Goal: Information Seeking & Learning: Learn about a topic

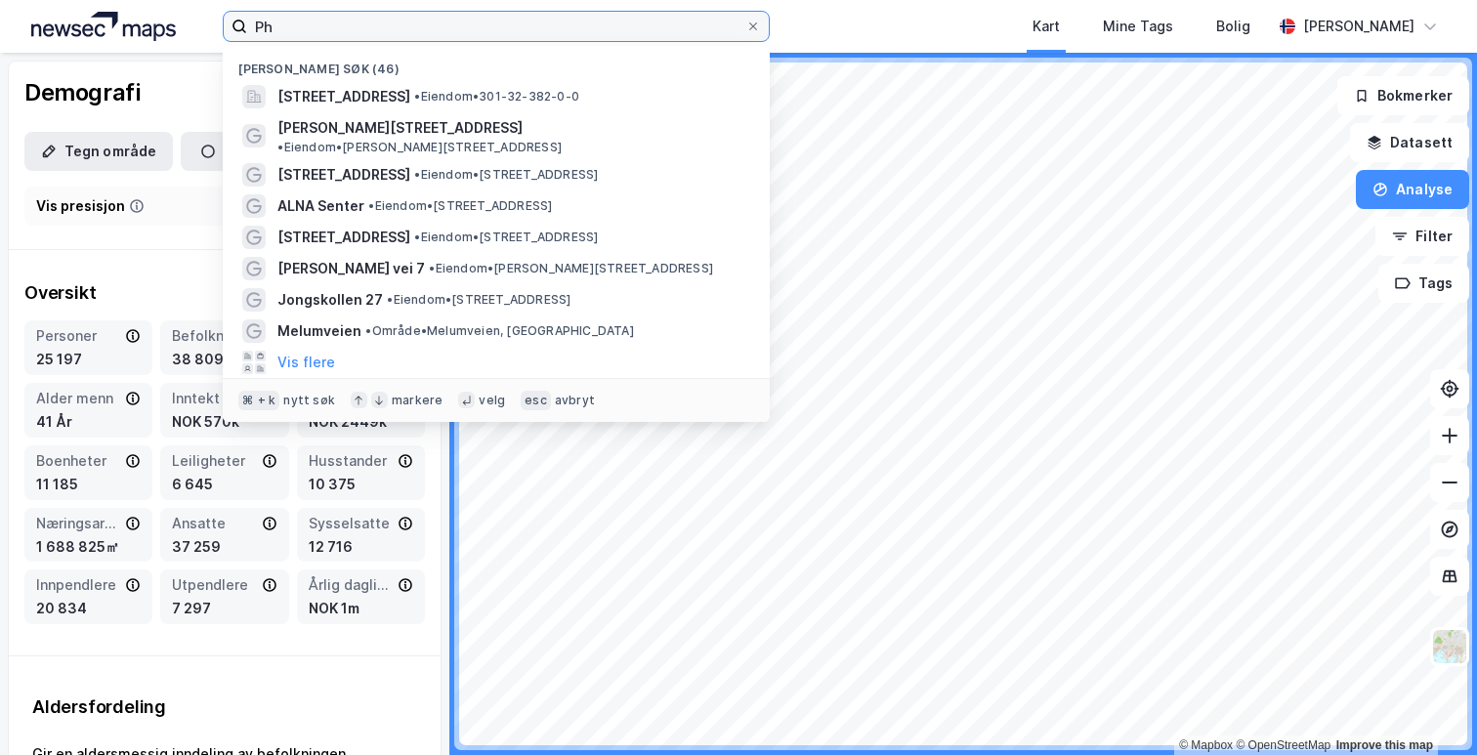
drag, startPoint x: 334, startPoint y: 12, endPoint x: 316, endPoint y: 22, distance: 21.5
click at [316, 22] on input "Ph" at bounding box center [496, 26] width 498 height 29
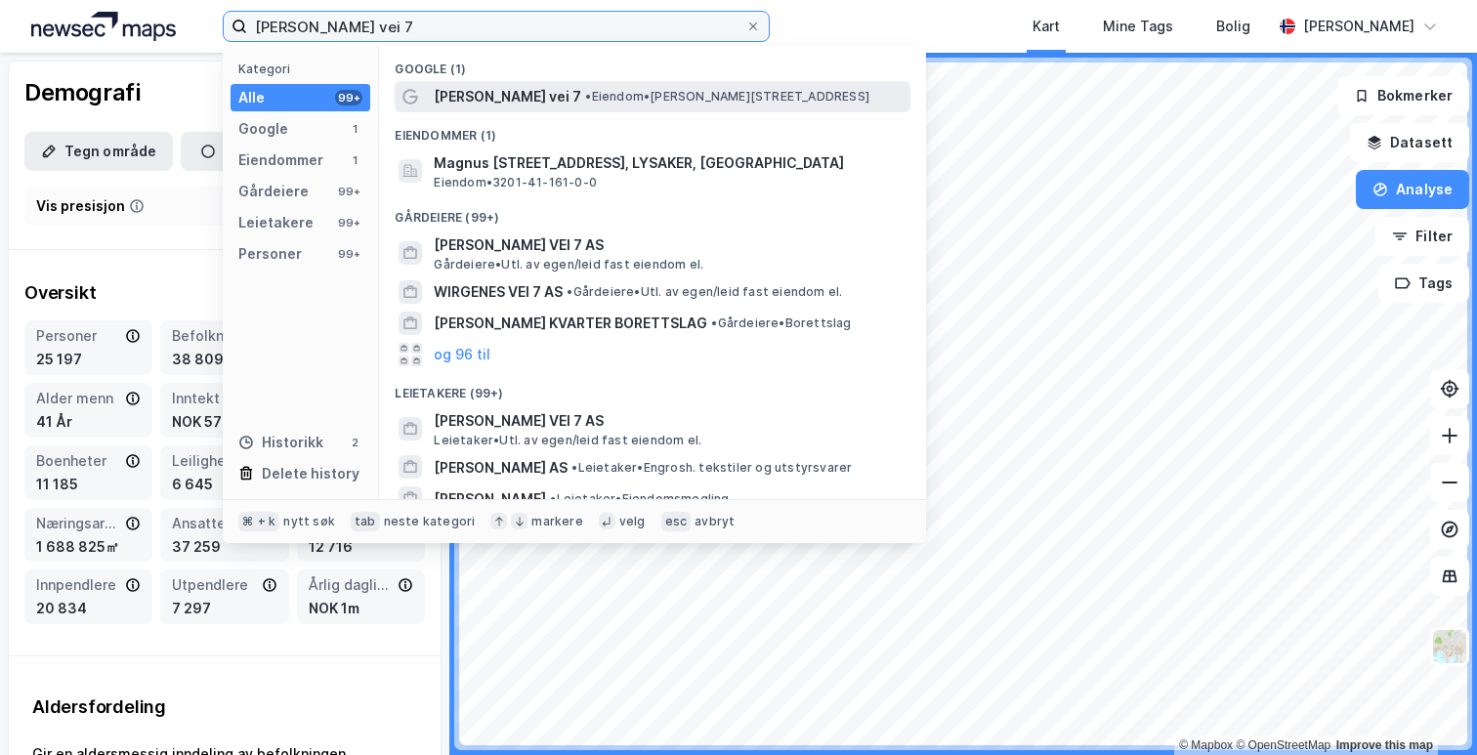
type input "[PERSON_NAME] vei 7"
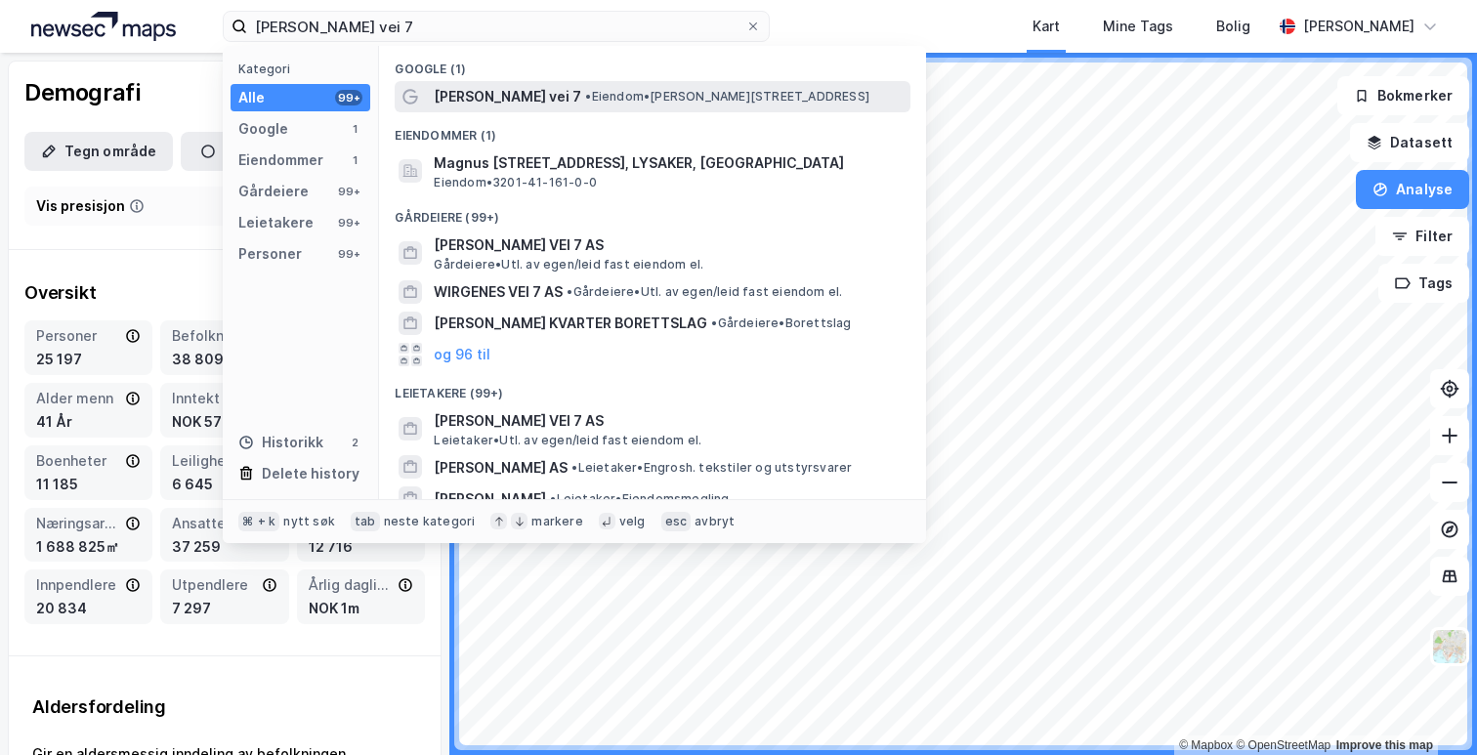
click at [581, 101] on span "[PERSON_NAME] vei 7" at bounding box center [508, 96] width 148 height 23
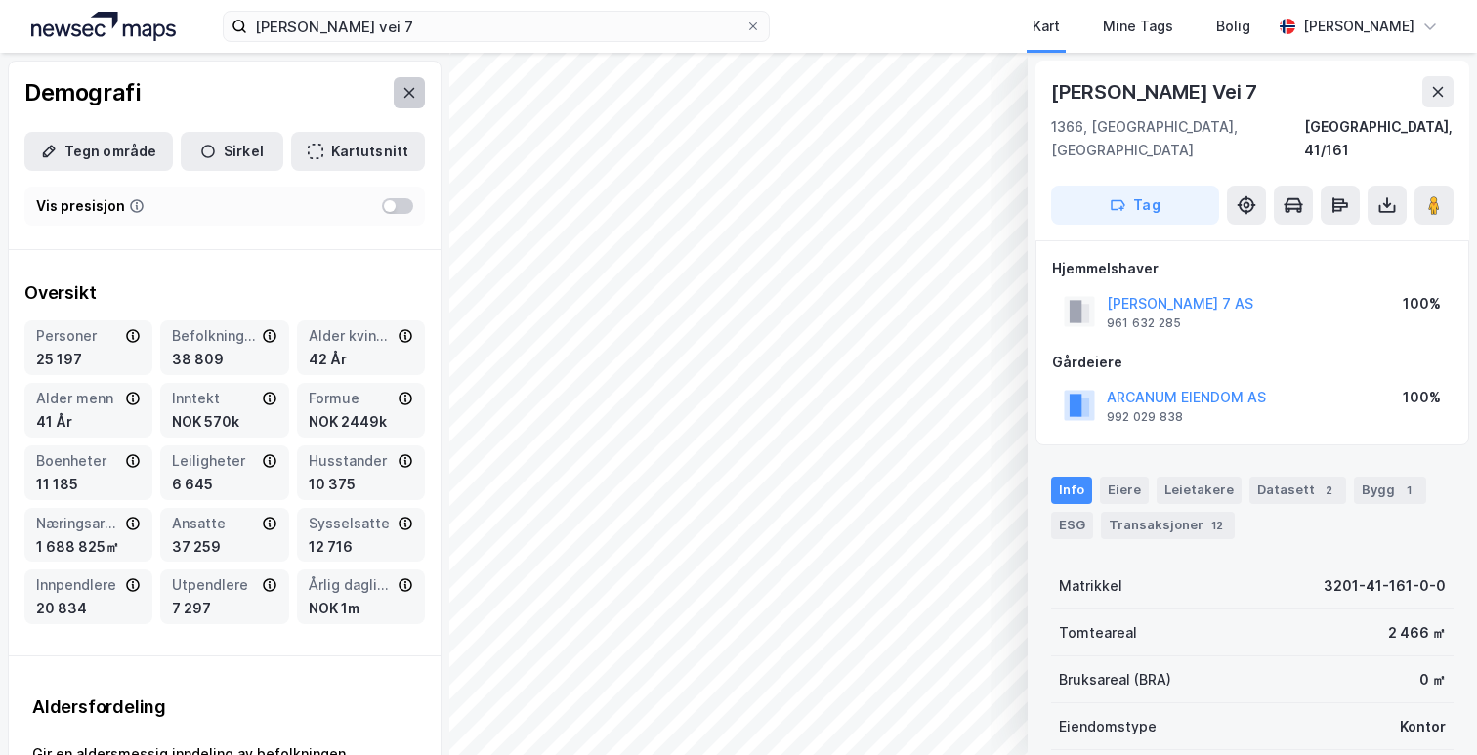
click at [410, 98] on icon at bounding box center [410, 93] width 16 height 16
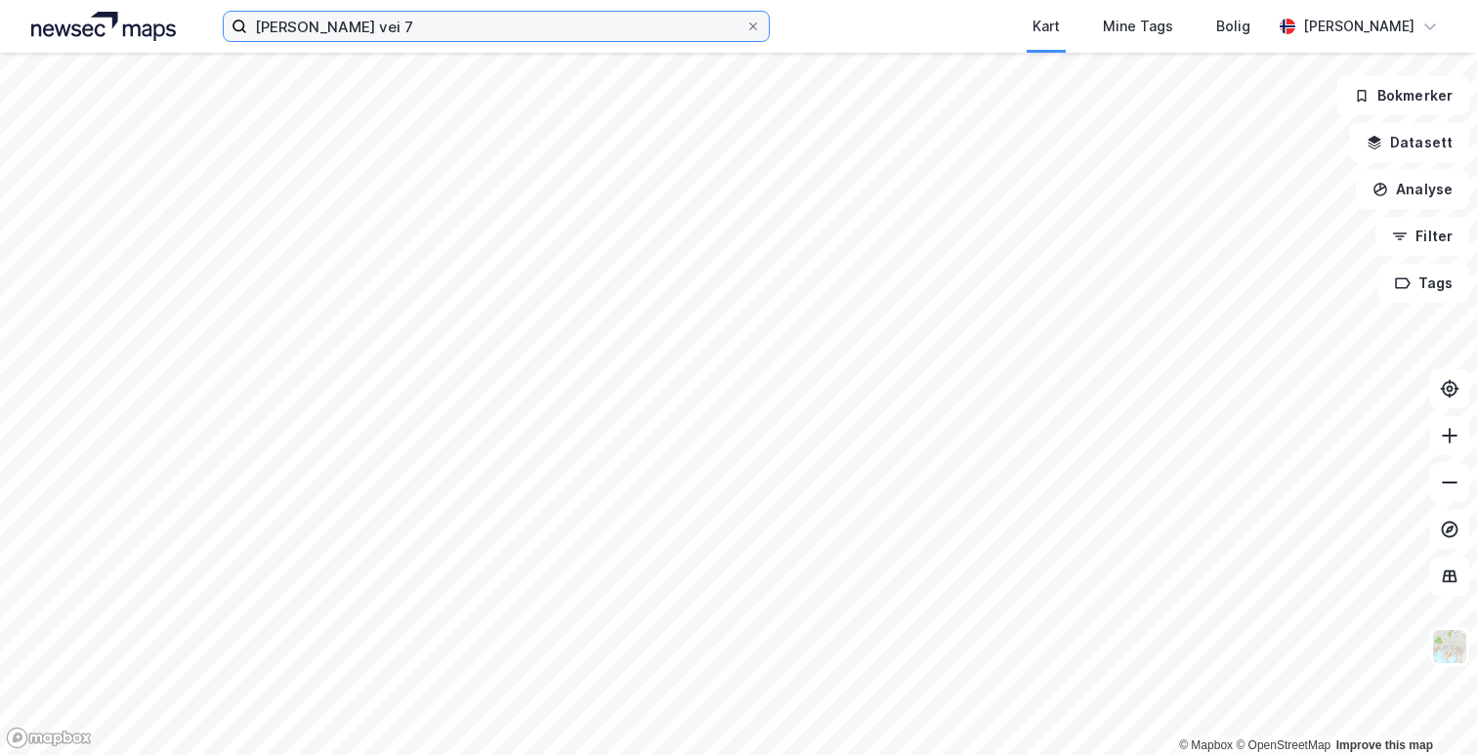
click at [511, 28] on input "[PERSON_NAME] vei 7" at bounding box center [496, 26] width 498 height 29
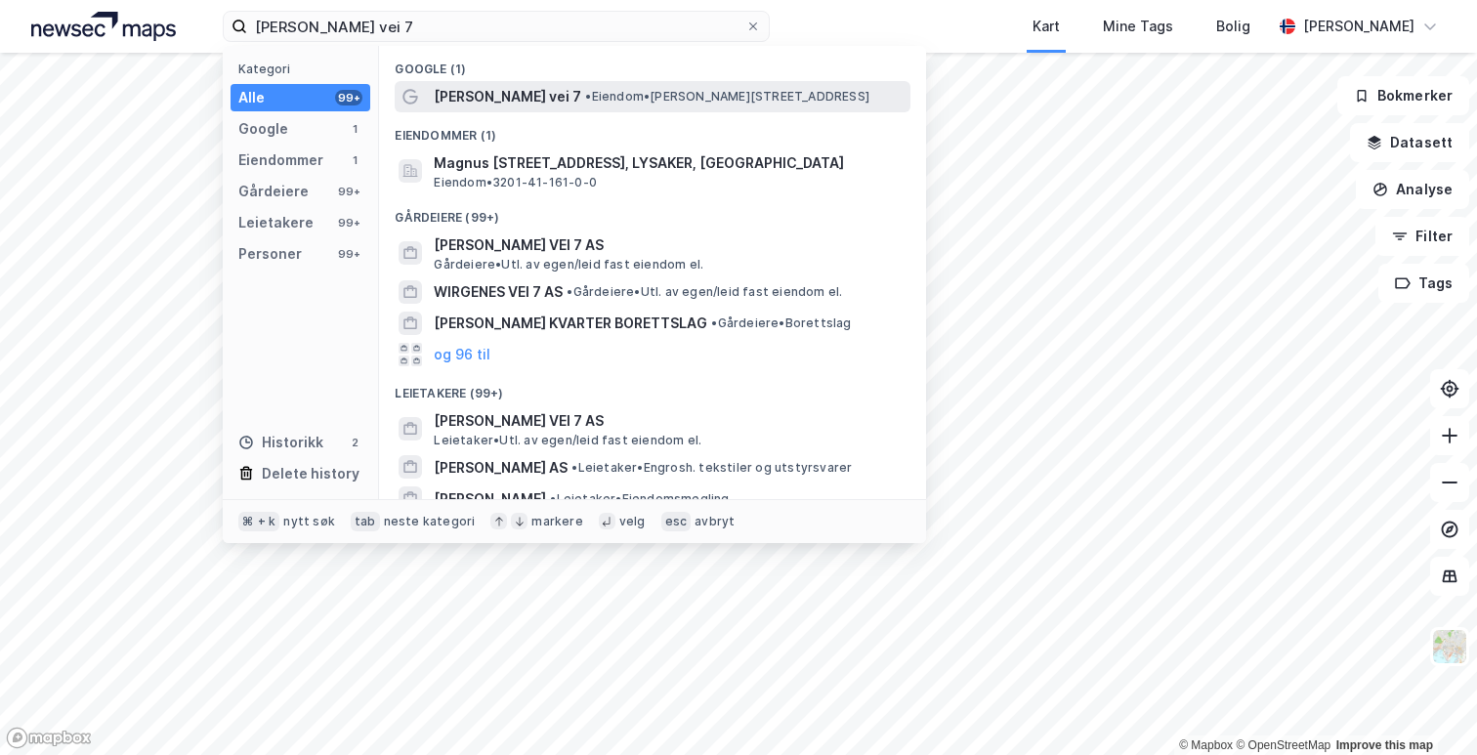
click at [490, 87] on span "[PERSON_NAME] vei 7" at bounding box center [508, 96] width 148 height 23
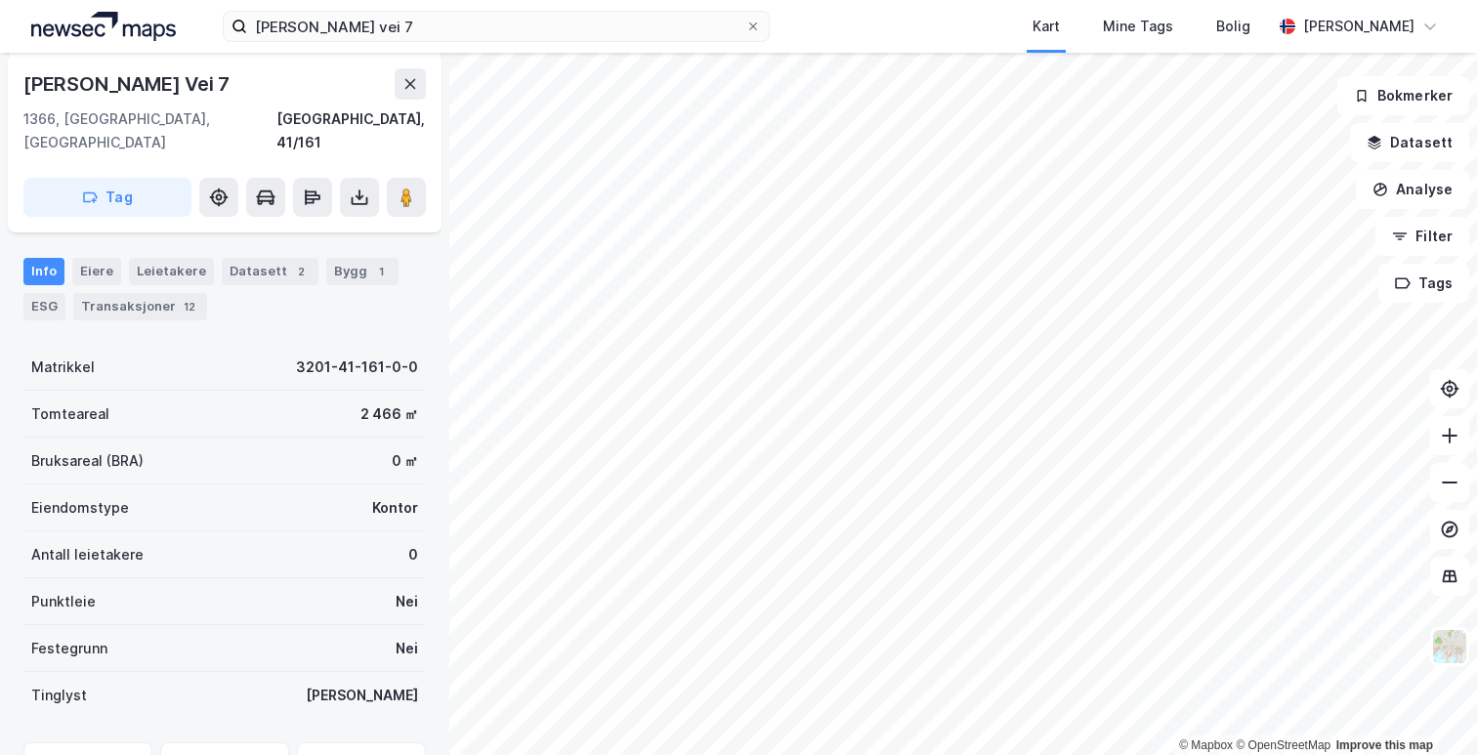
scroll to position [308, 0]
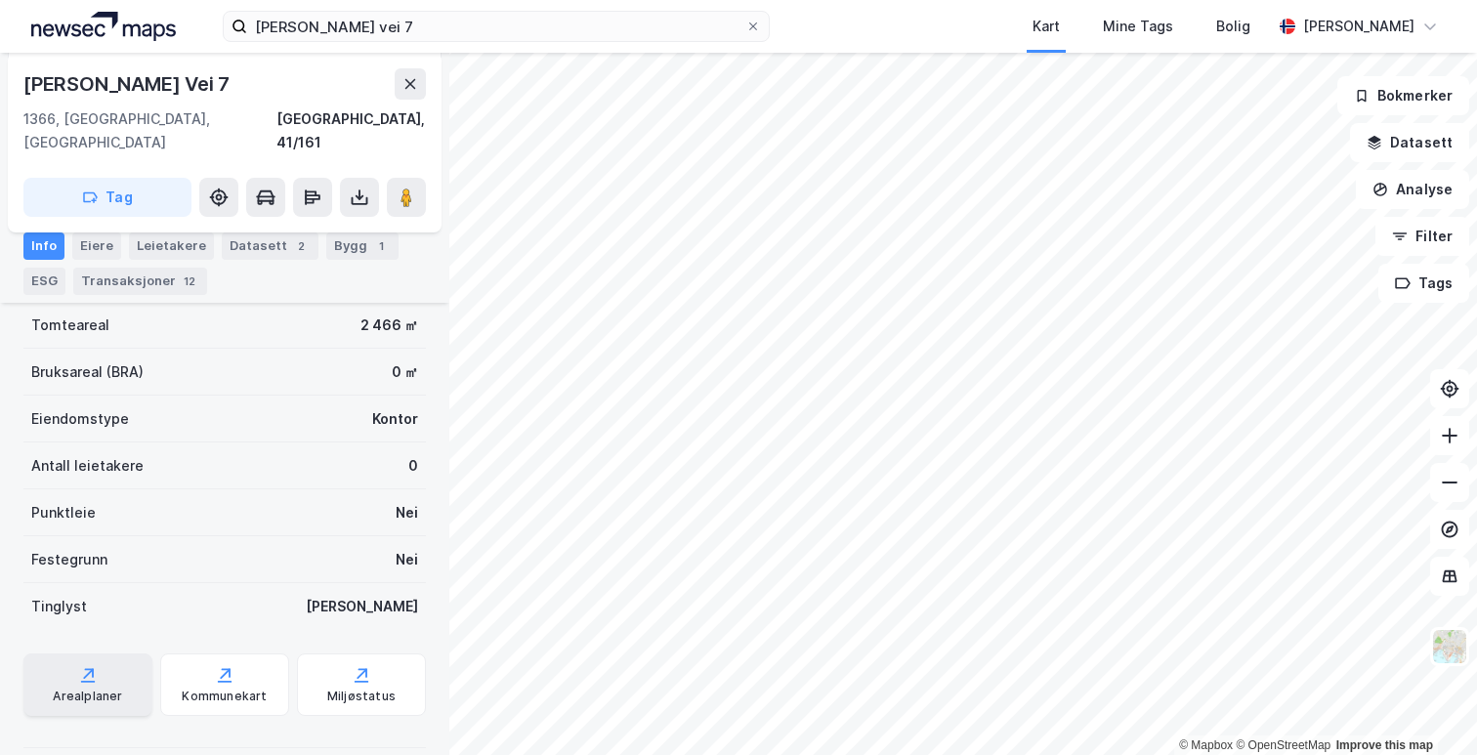
click at [97, 689] on div "Arealplaner" at bounding box center [87, 697] width 69 height 16
